Goal: Task Accomplishment & Management: Manage account settings

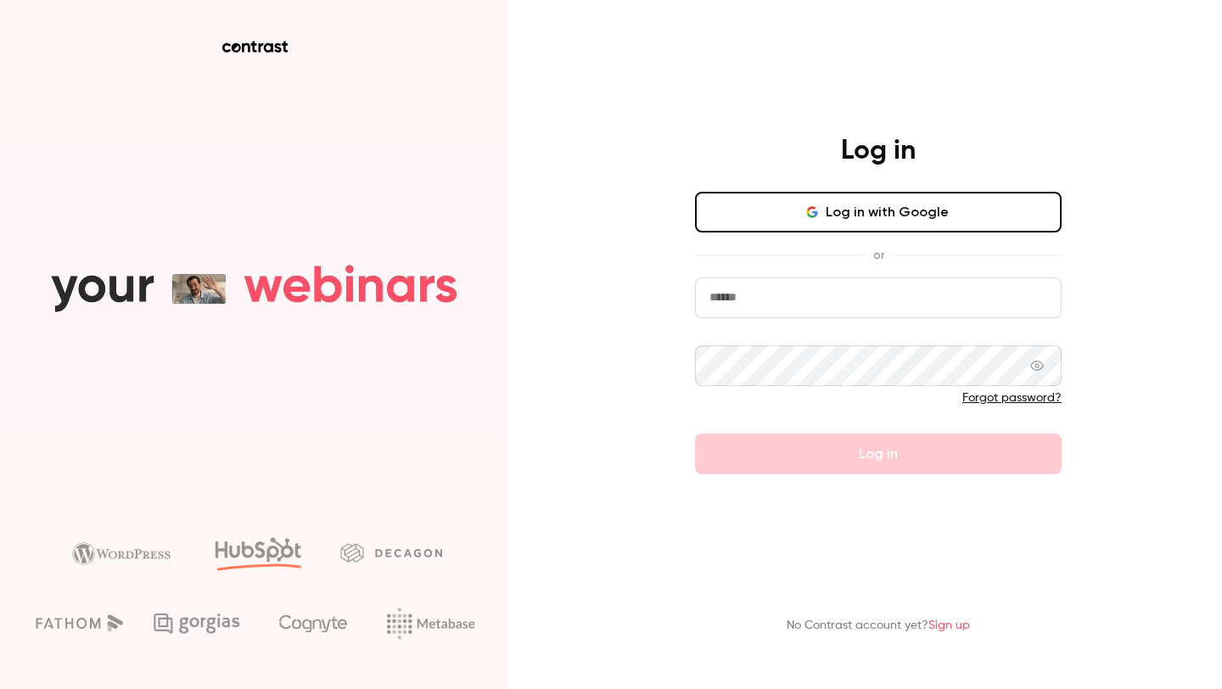
click at [792, 208] on button "Log in with Google" at bounding box center [878, 212] width 367 height 41
click at [807, 205] on icon "button" at bounding box center [812, 212] width 14 height 14
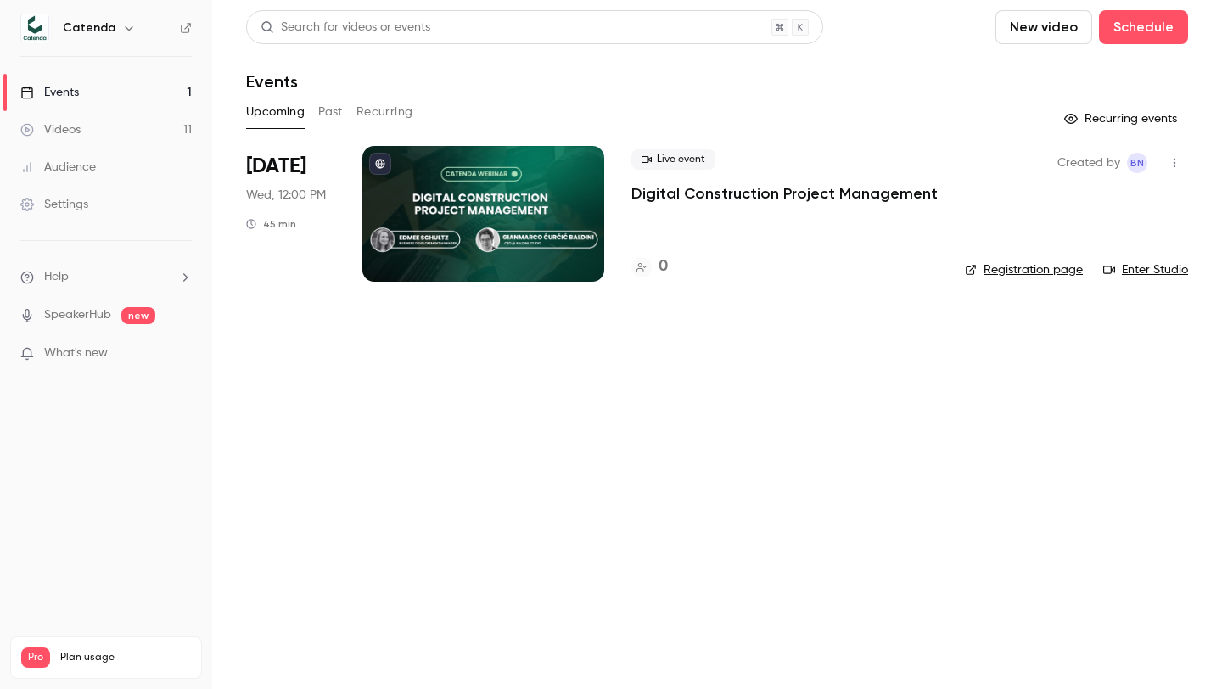
click at [124, 198] on link "Settings" at bounding box center [106, 204] width 212 height 37
